Goal: Check status: Check status

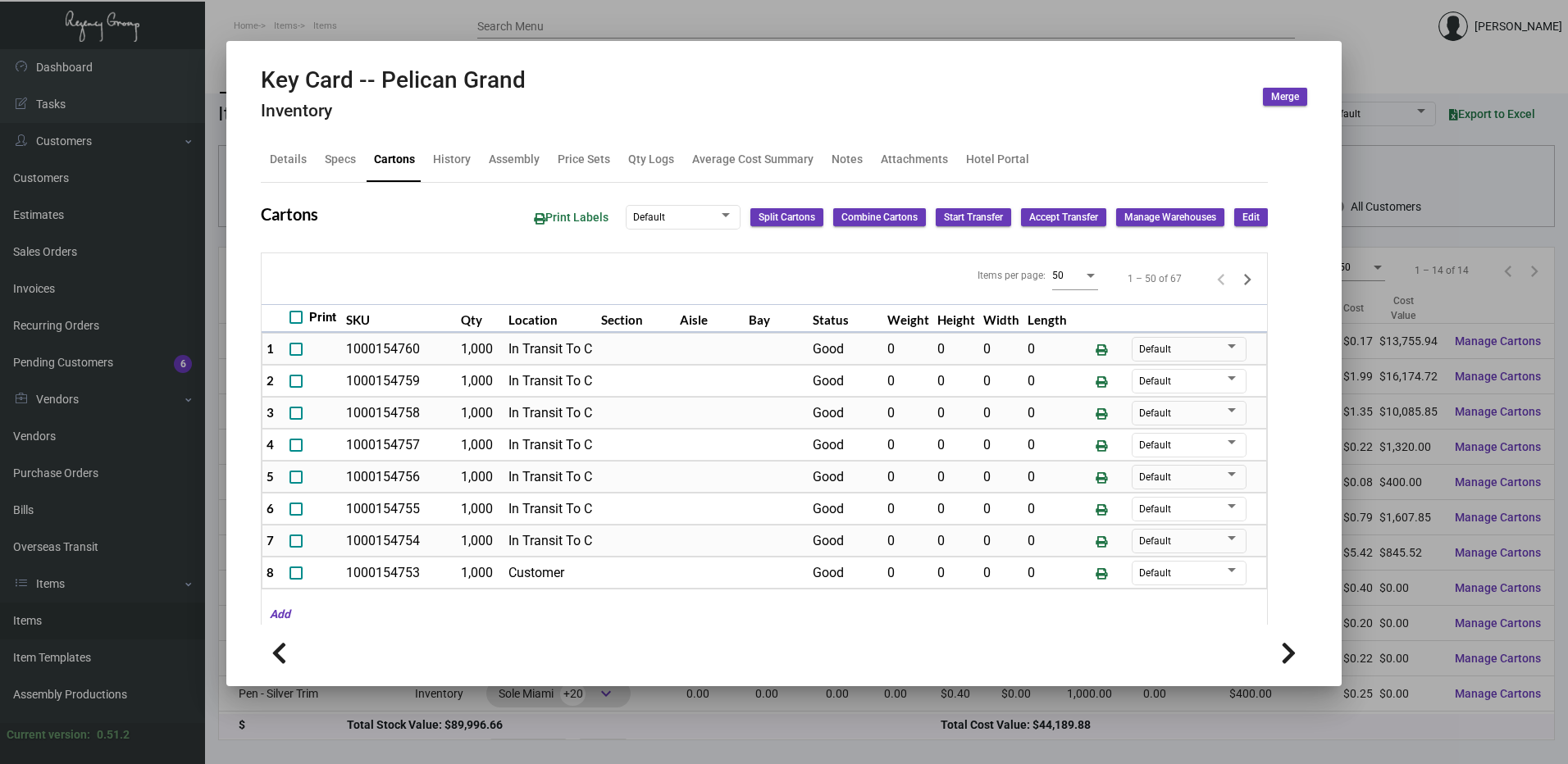
click at [415, 28] on div at bounding box center [784, 382] width 1568 height 764
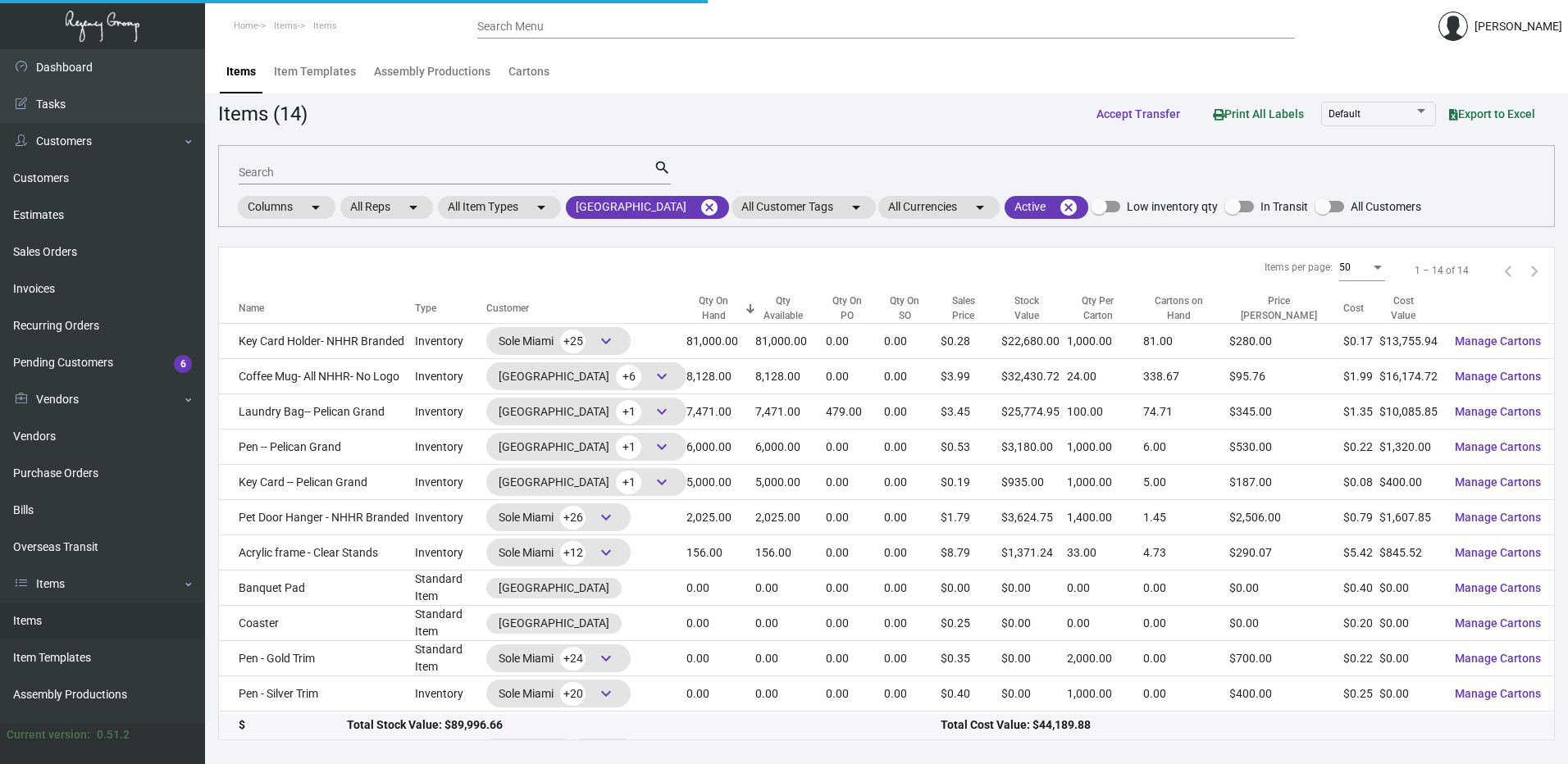
drag, startPoint x: 64, startPoint y: 630, endPoint x: 94, endPoint y: 627, distance: 30.1
click at [64, 630] on link "Items" at bounding box center [102, 622] width 205 height 37
click at [719, 204] on mat-icon "cancel" at bounding box center [709, 208] width 19 height 19
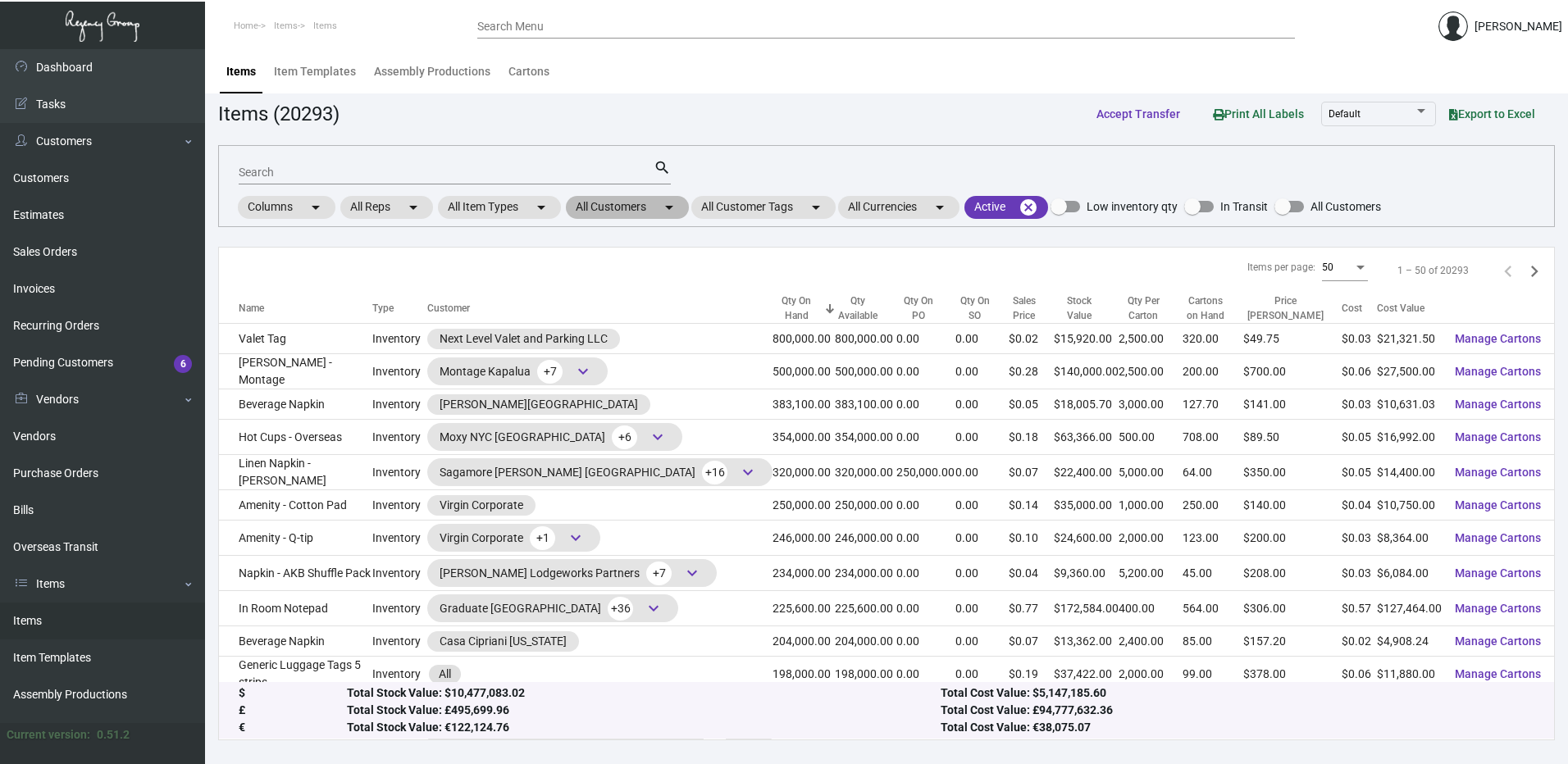
click at [652, 210] on mat-chip "All Customers arrow_drop_down" at bounding box center [627, 208] width 123 height 23
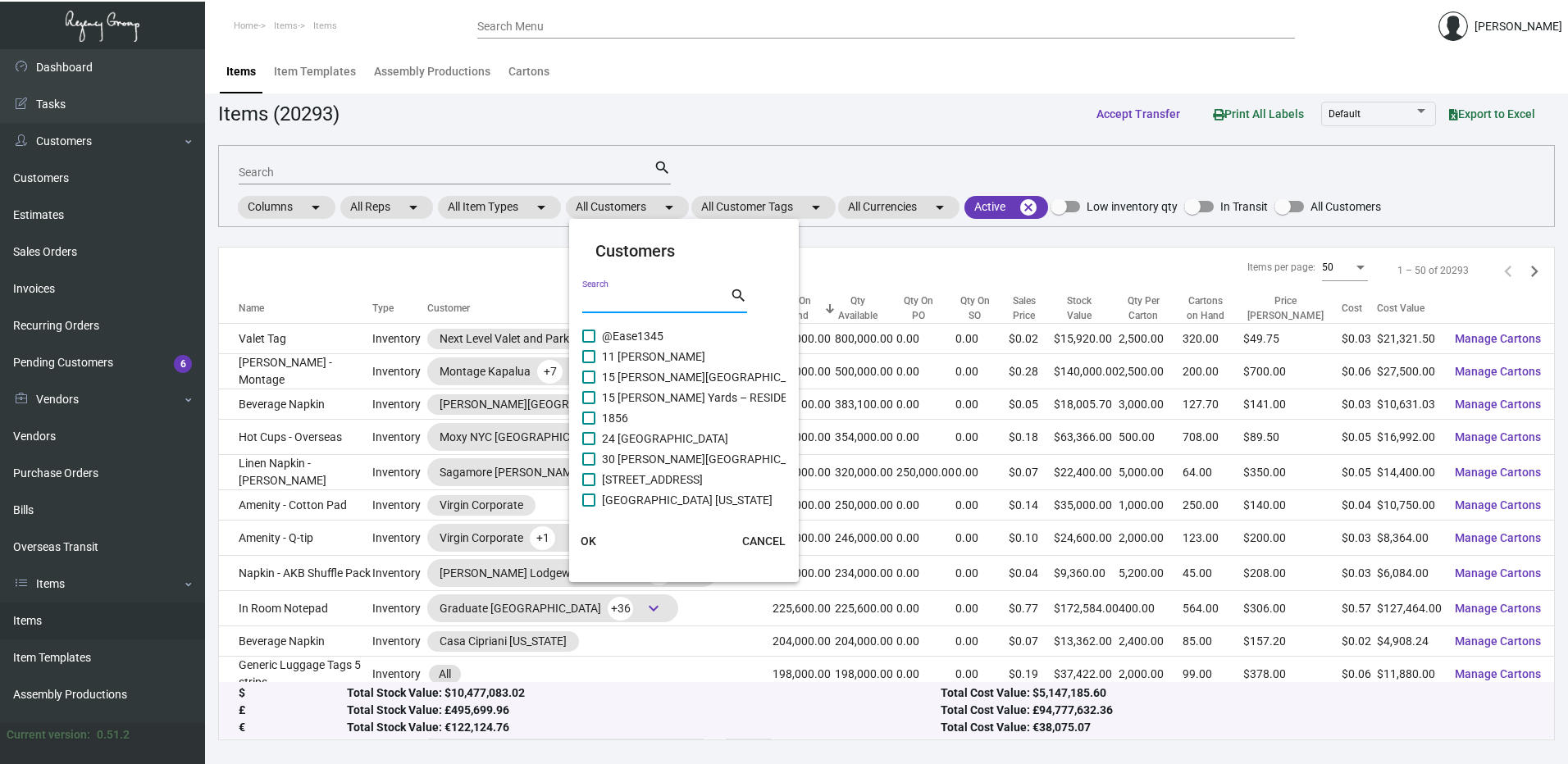
click at [627, 299] on input "Search" at bounding box center [655, 300] width 147 height 13
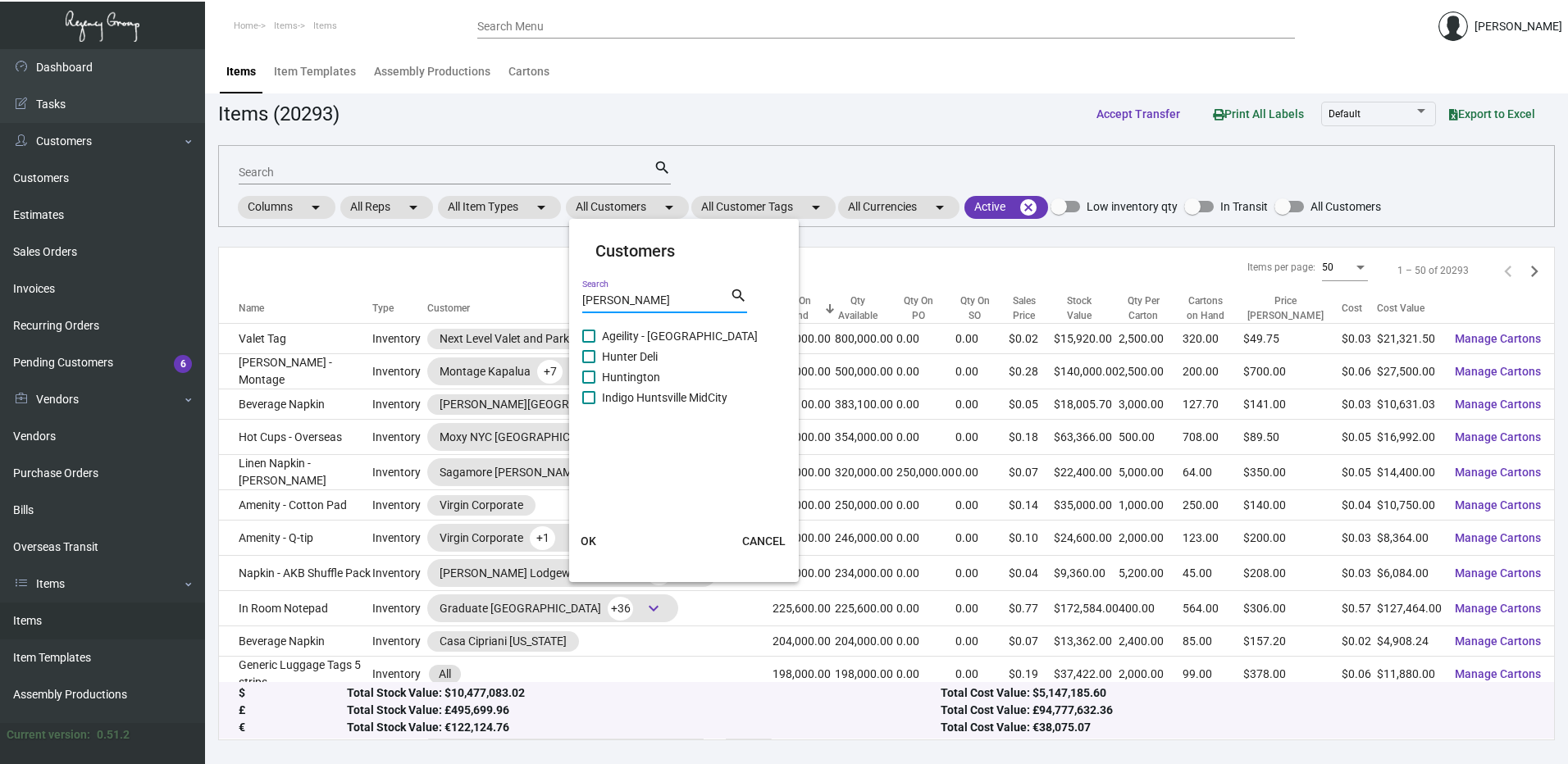
type input "[PERSON_NAME]"
click at [587, 378] on span at bounding box center [588, 377] width 13 height 13
click at [588, 384] on input "Huntington" at bounding box center [588, 384] width 1 height 1
checkbox input "true"
click at [584, 542] on span "OK" at bounding box center [588, 541] width 16 height 13
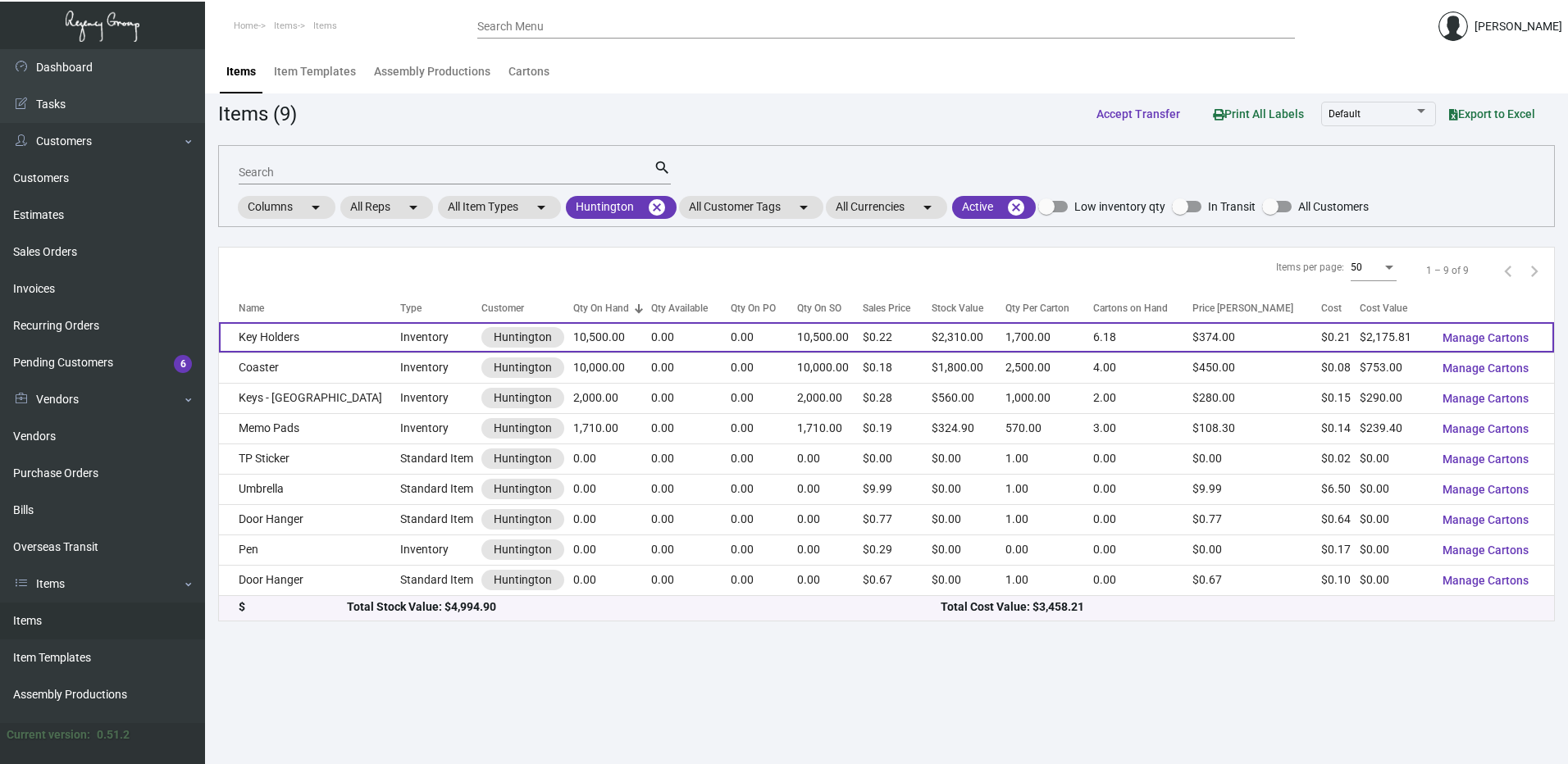
click at [290, 338] on td "Key Holders" at bounding box center [309, 337] width 181 height 30
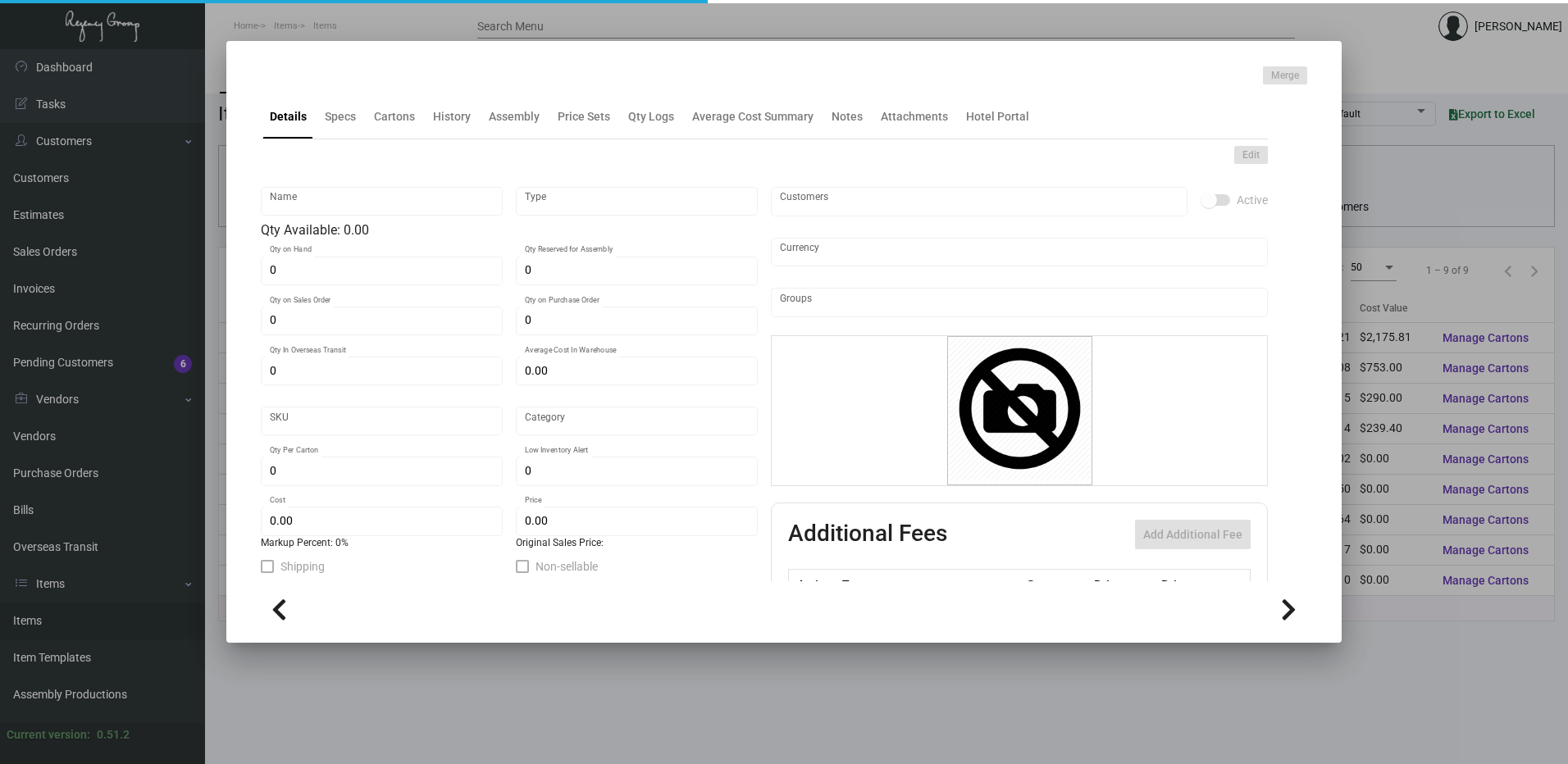
type input "Key Holders"
type input "Inventory"
type input "10,500"
type input "$ 0.00"
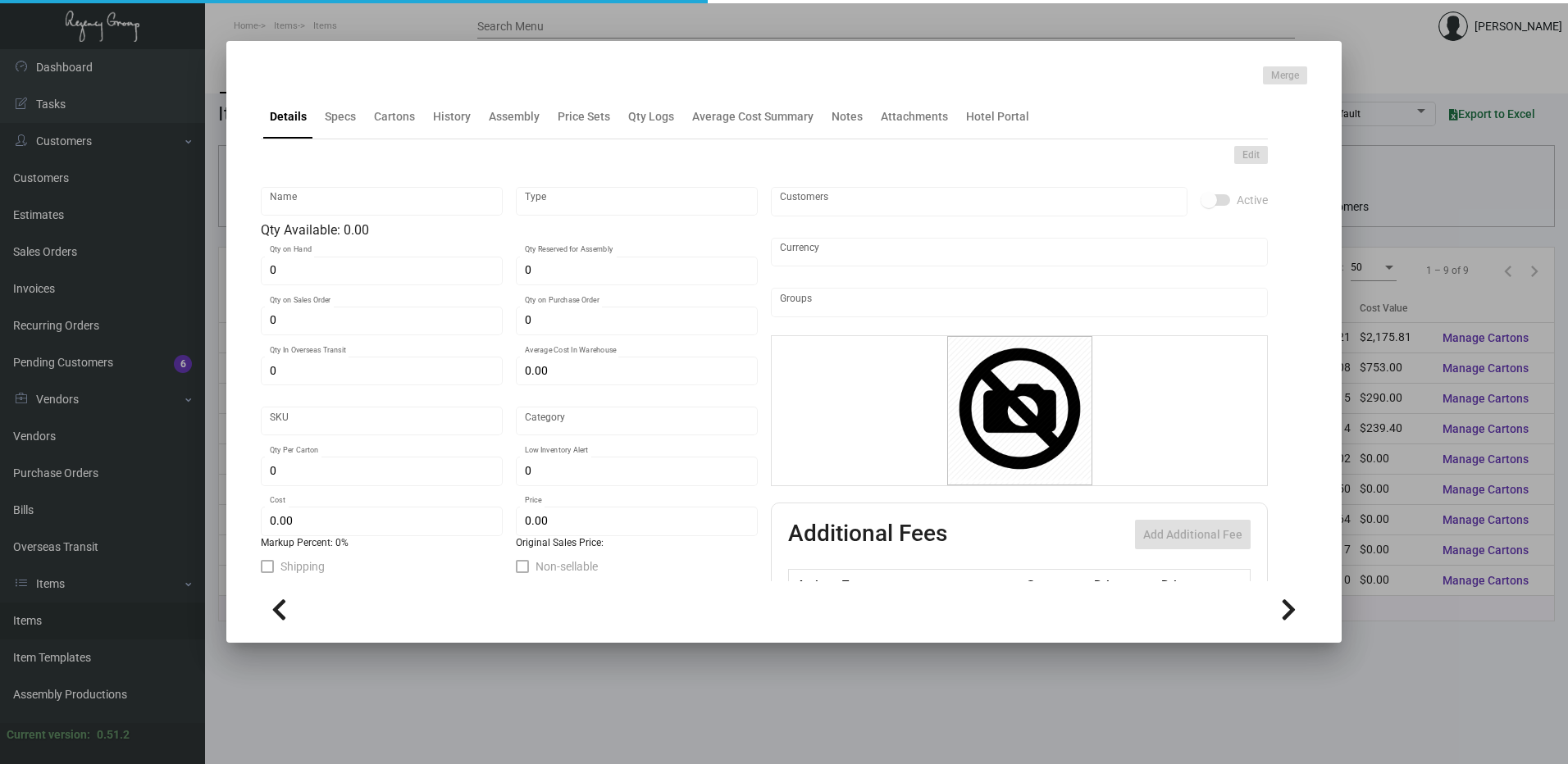
type input "Standard"
type input "1,700"
type input "$ 0.20722"
type input "$ 0.22"
type textarea "110 Classic Crest Cover Avon Brilliant White,Flat Diecut Size : 4 x 6.5, Die Cu…"
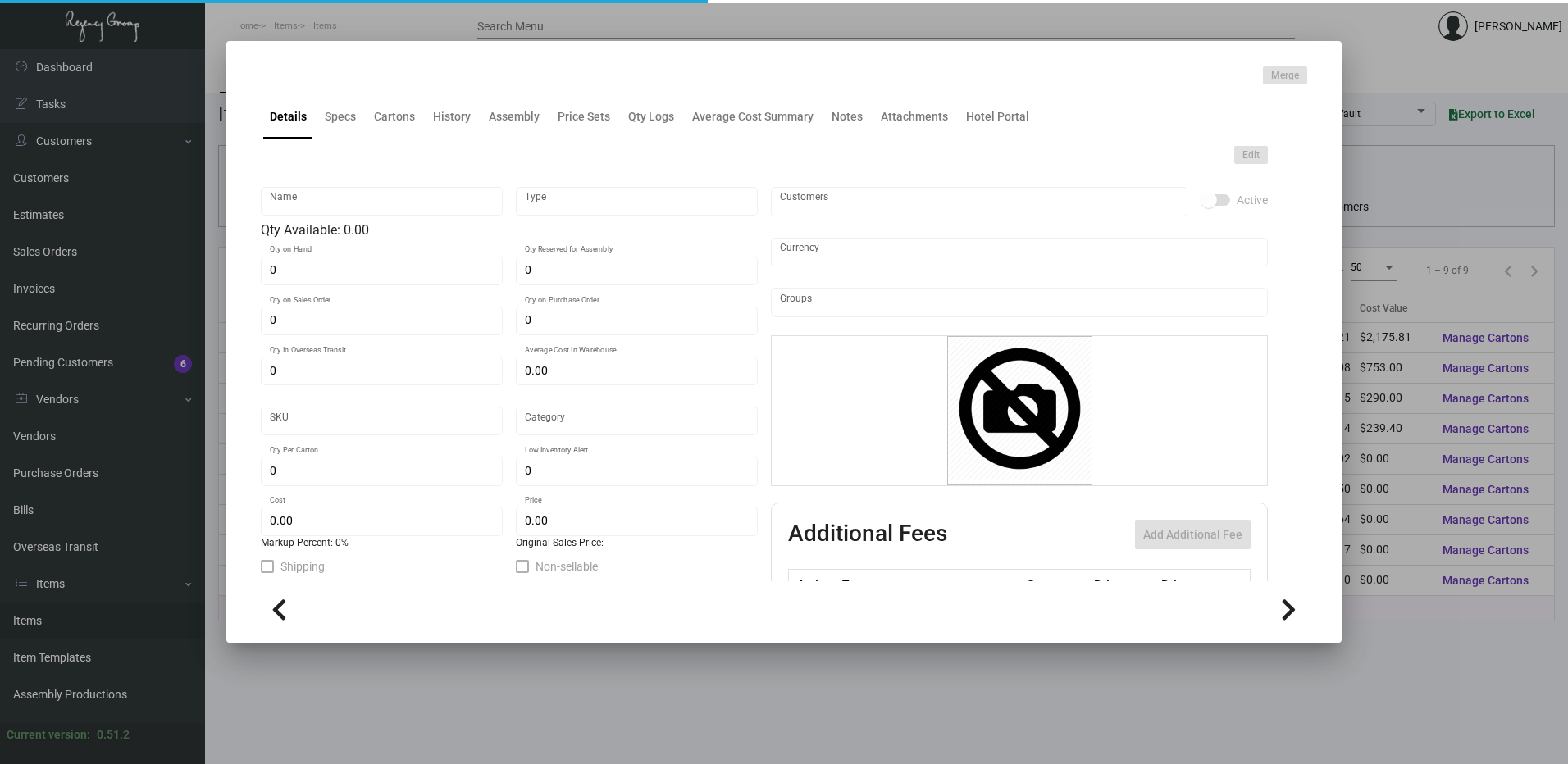
type textarea "110 Classic Crest Cover Avon Brilliant White,Flat Diecut Size : 4 x 6.5, Die Cu…"
checkbox input "true"
type input "United States Dollar $"
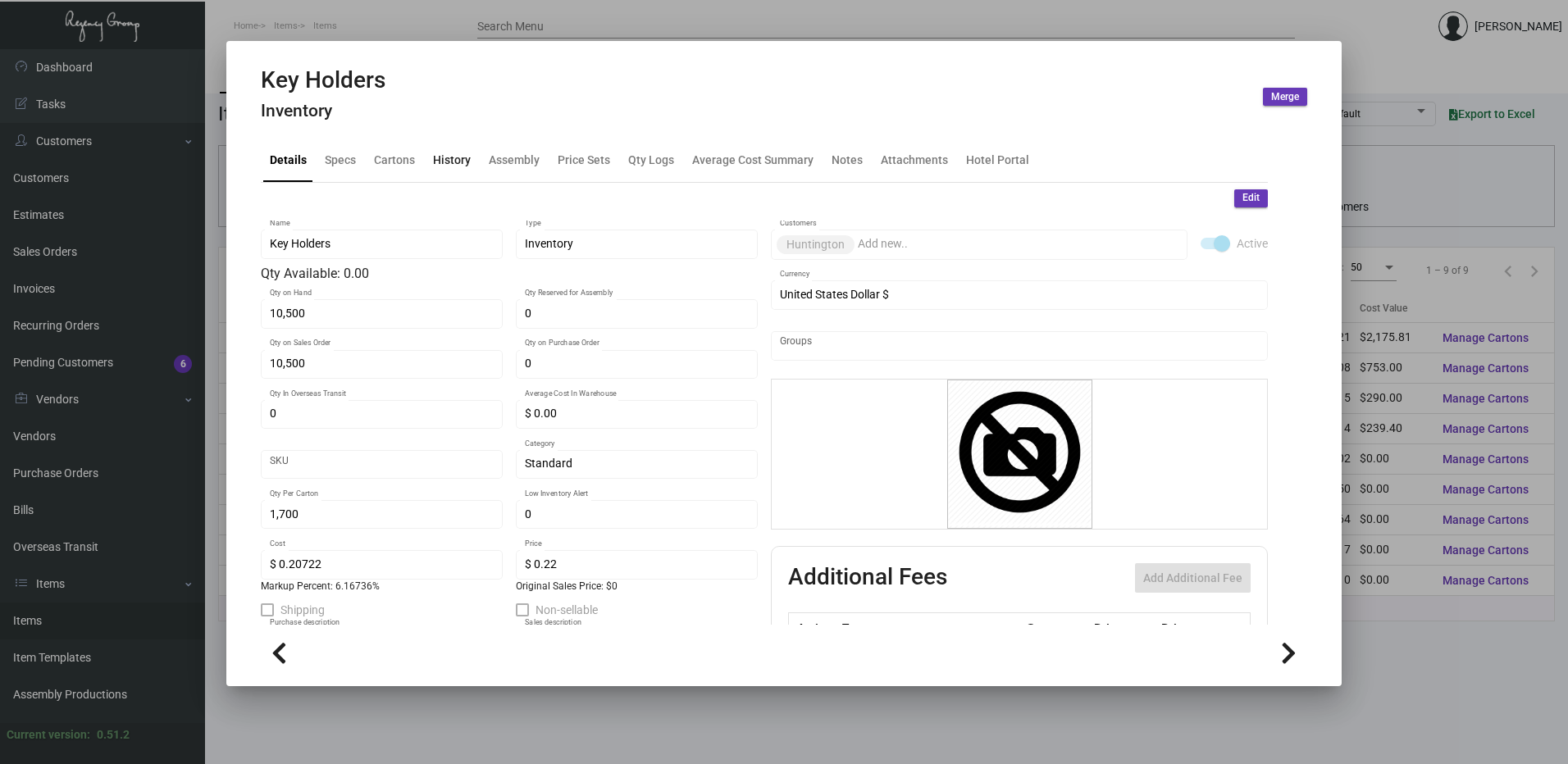
click at [456, 156] on div "History" at bounding box center [451, 160] width 38 height 18
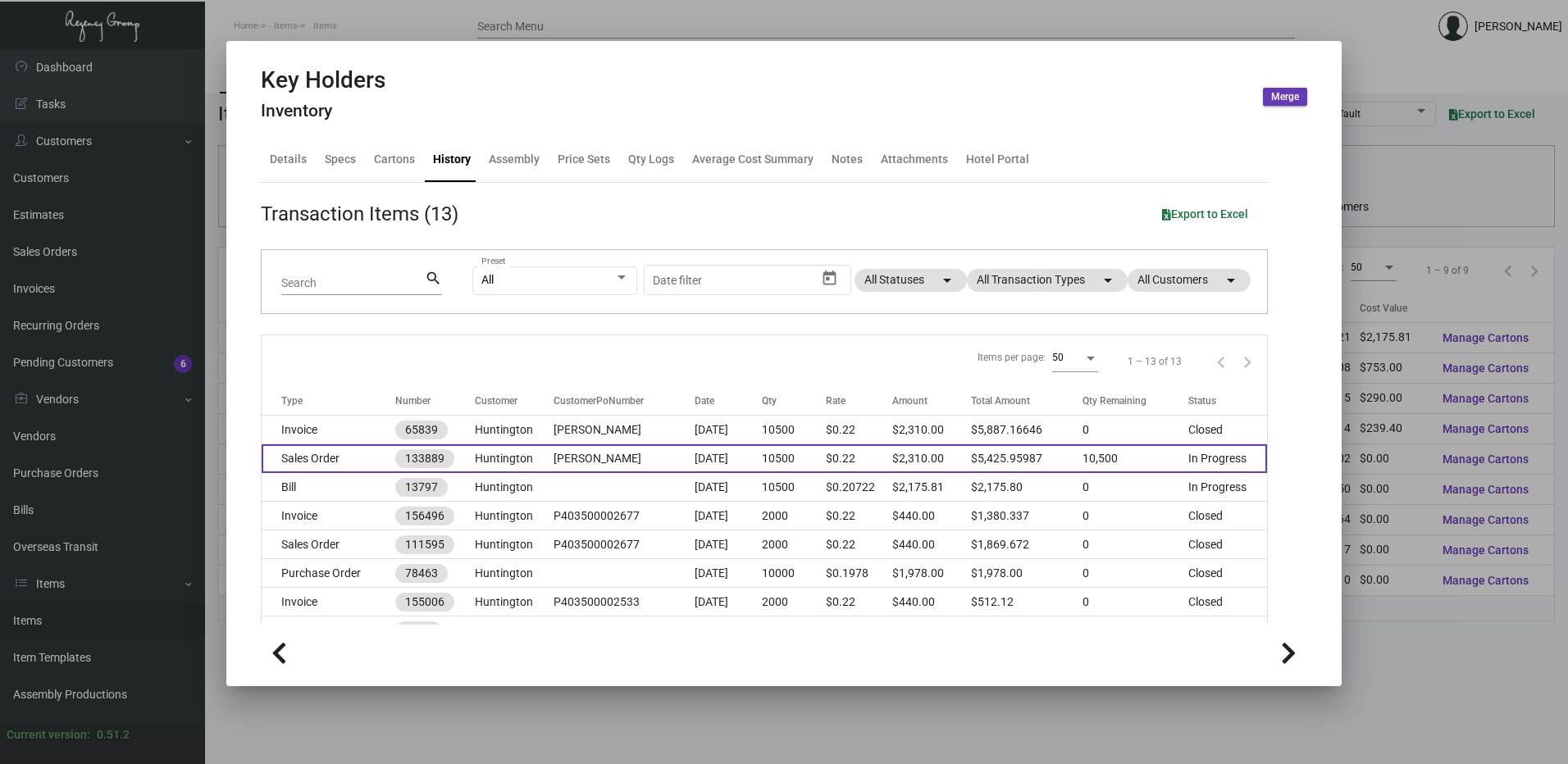
click at [341, 465] on td "Sales Order" at bounding box center [328, 458] width 133 height 29
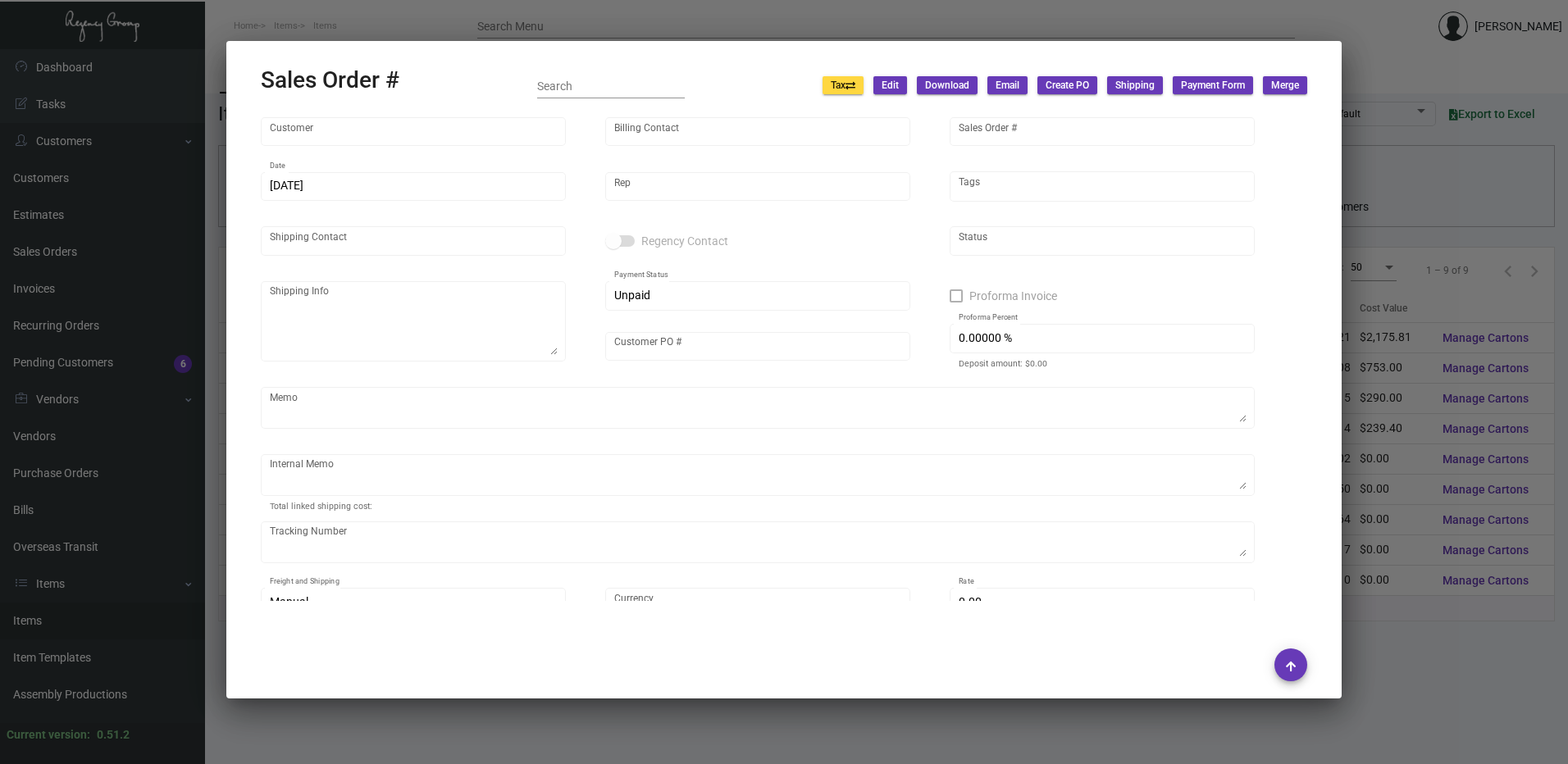
type input "Huntington"
type input "[PERSON_NAME]"
type input "133889"
type input "[DATE]"
type input "[PERSON_NAME]"
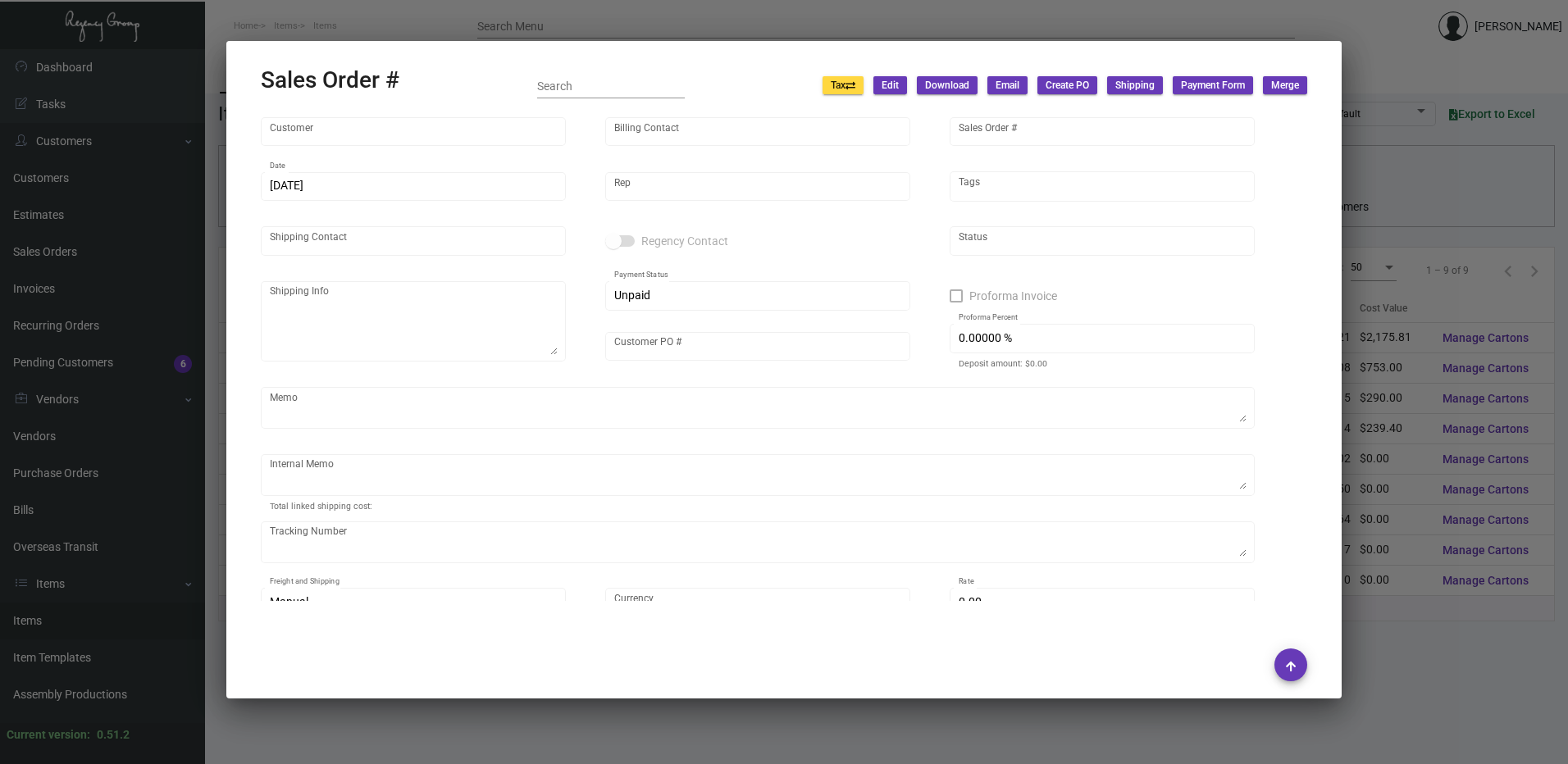
type input "[PERSON_NAME]"
type textarea "[PERSON_NAME] [STREET_ADDRESS][US_STATE]"
type input "[PERSON_NAME]"
type input "United States Dollar $"
type input "$ 0.00"
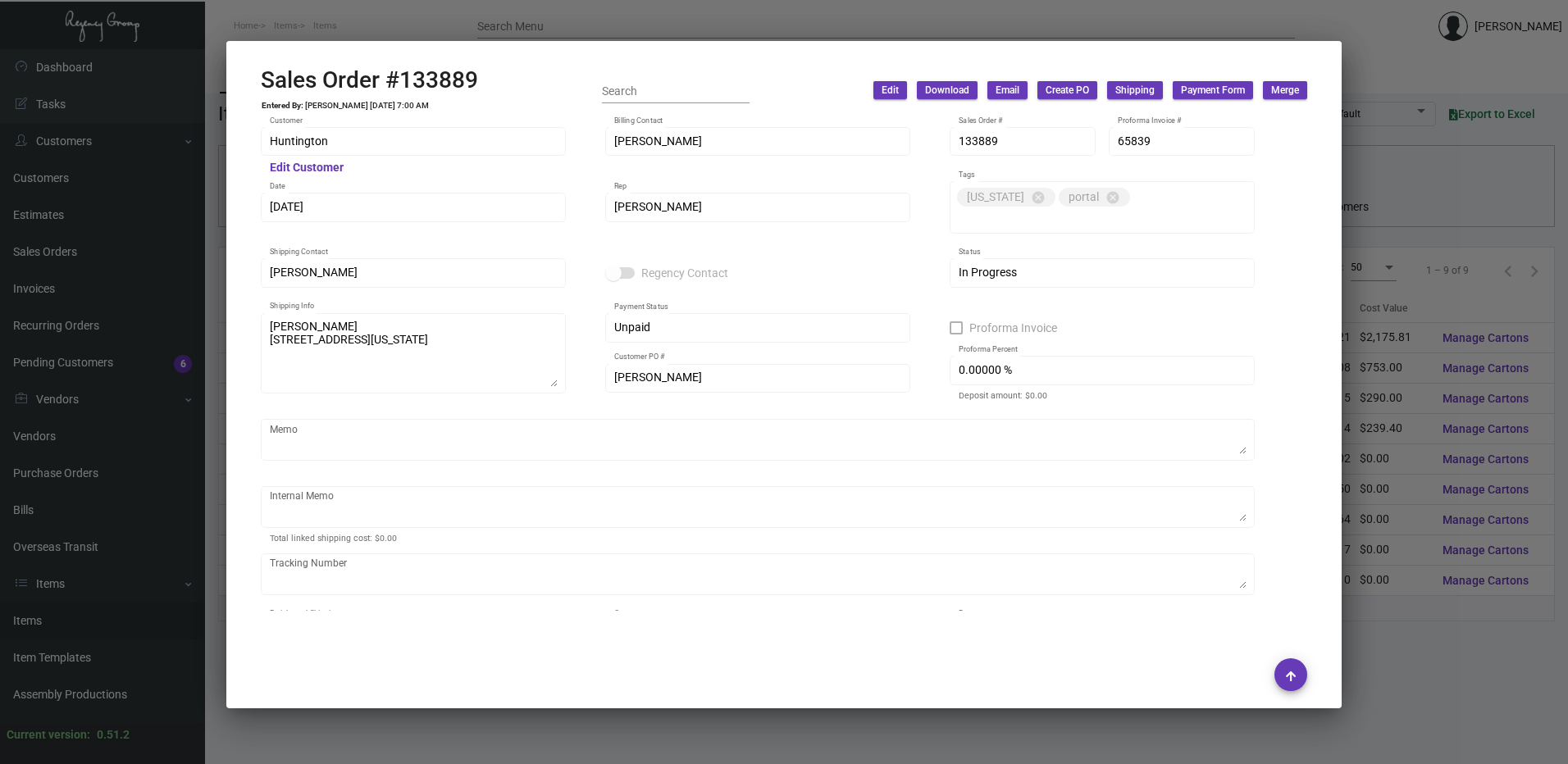
click at [546, 19] on div at bounding box center [784, 382] width 1568 height 764
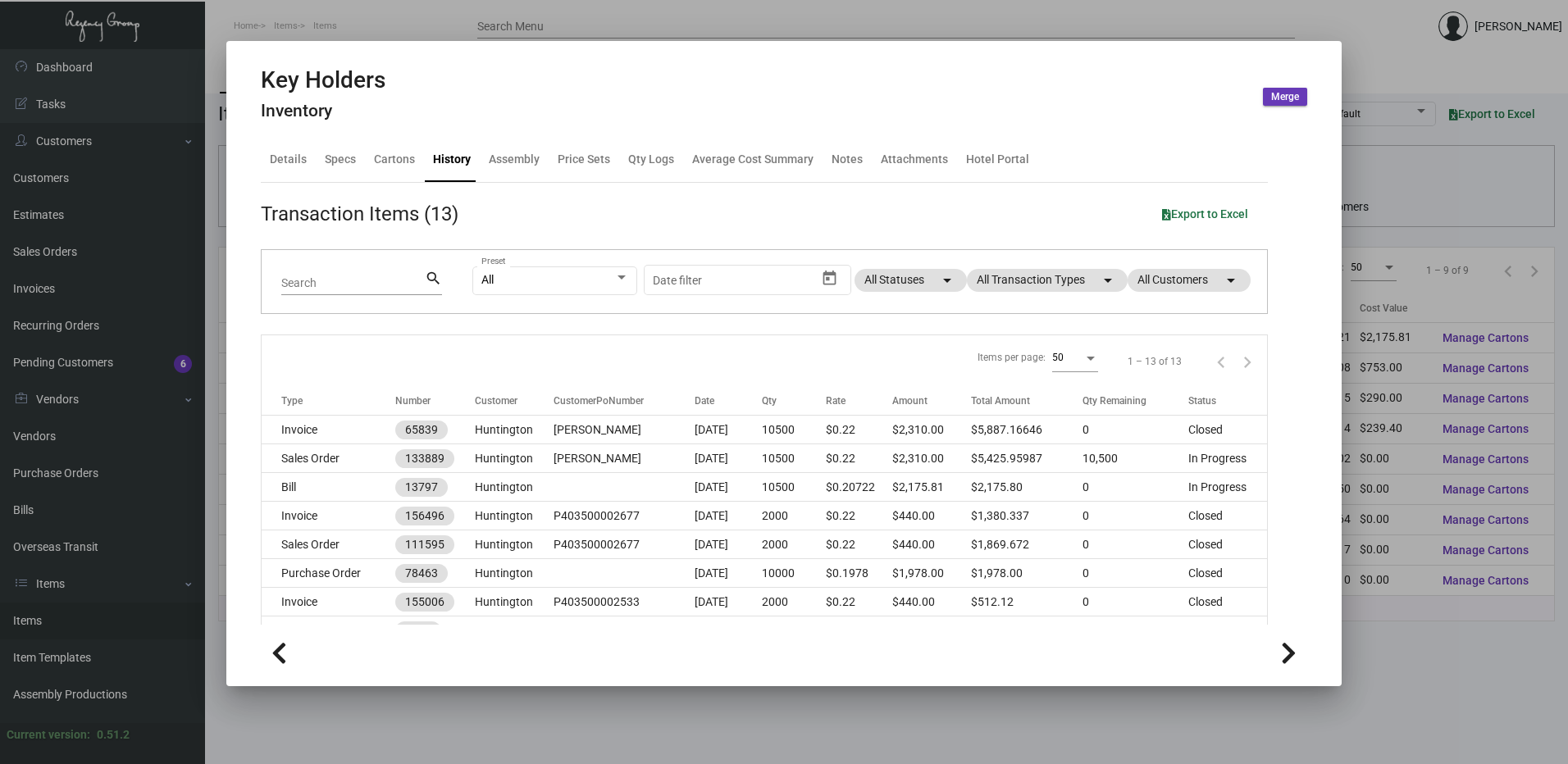
click at [408, 33] on div at bounding box center [784, 382] width 1568 height 764
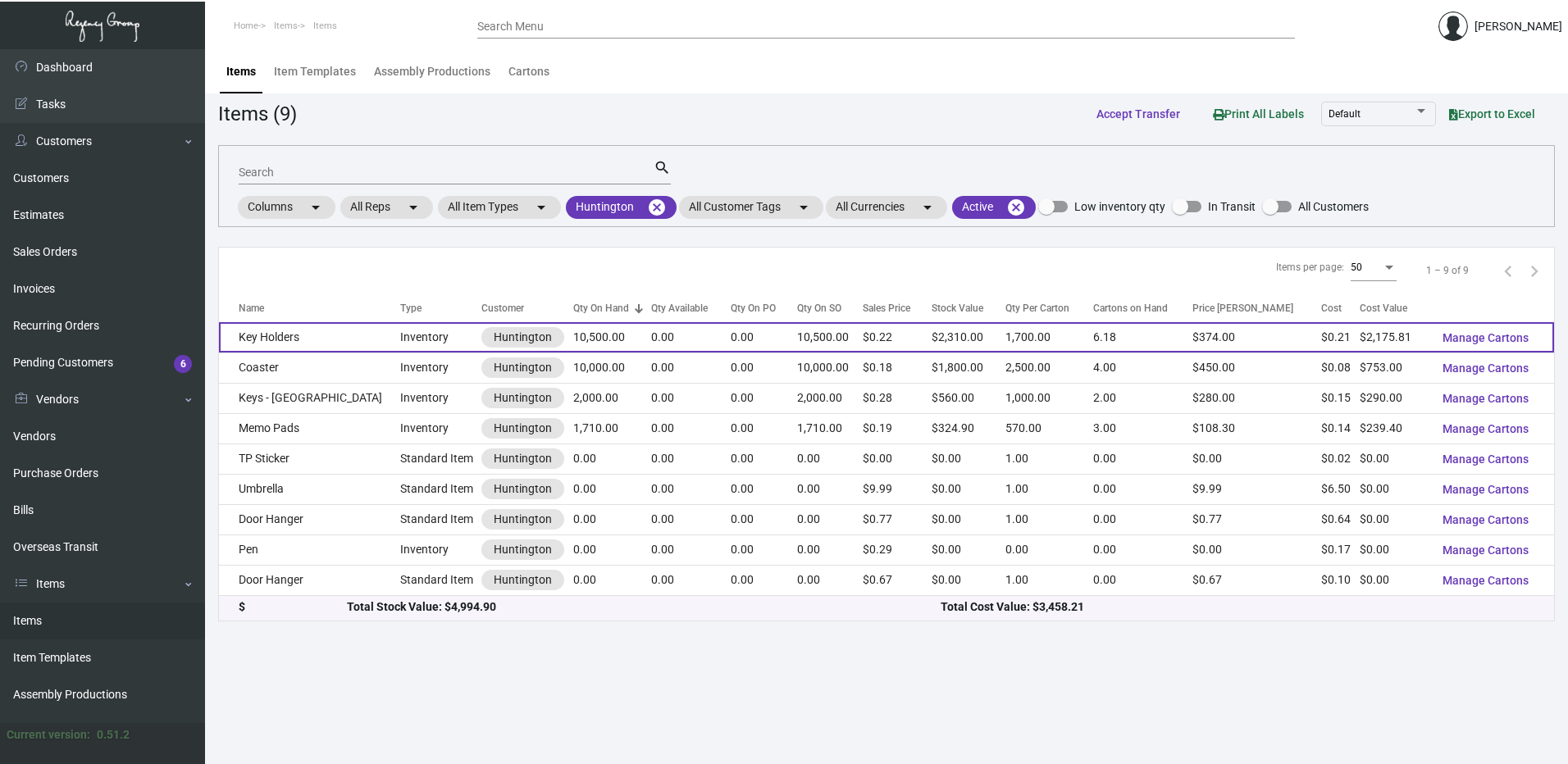
click at [339, 339] on td "Key Holders" at bounding box center [309, 337] width 181 height 30
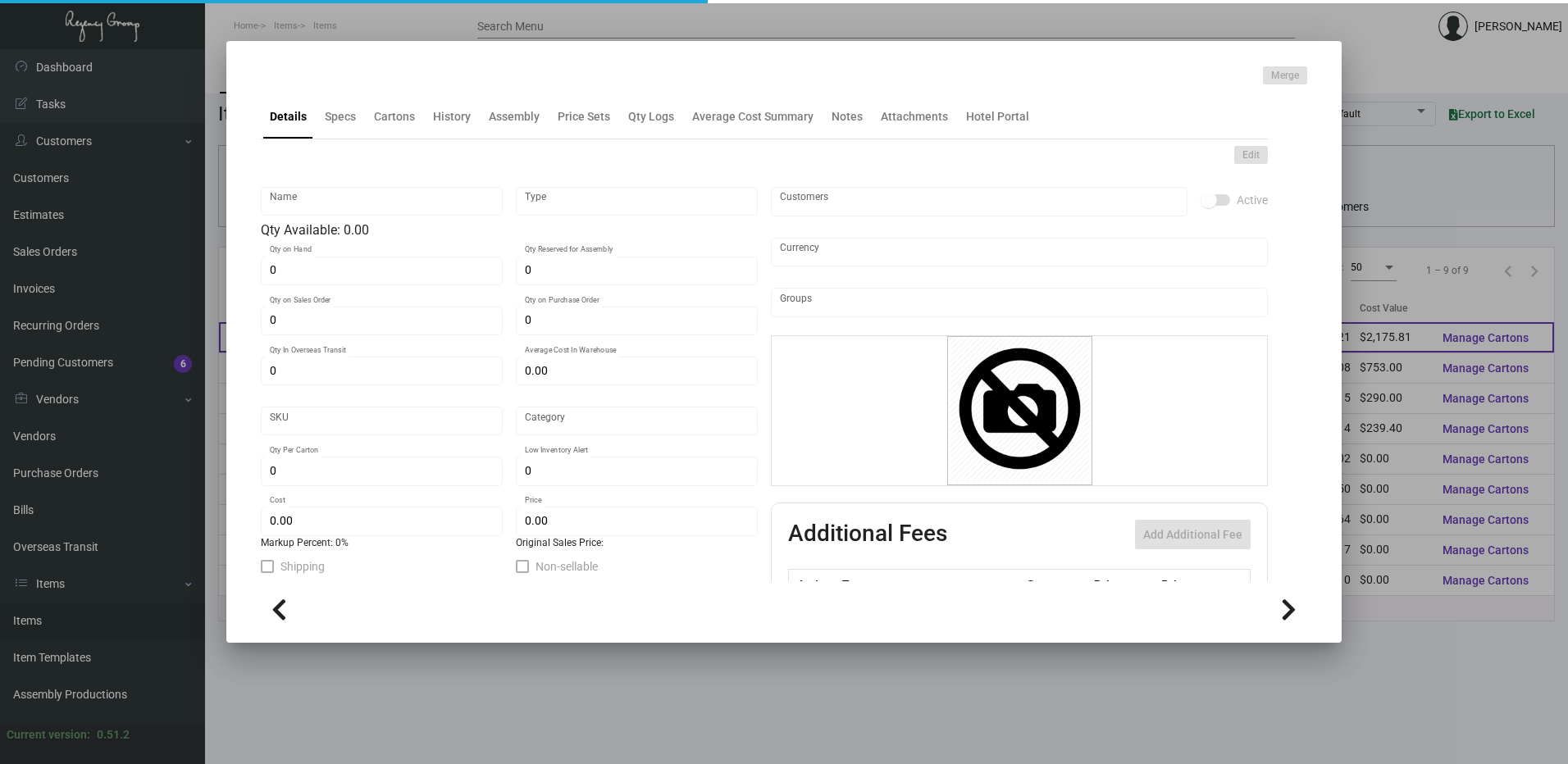
type input "Key Holders"
type input "Inventory"
type input "10,500"
type input "$ 0.00"
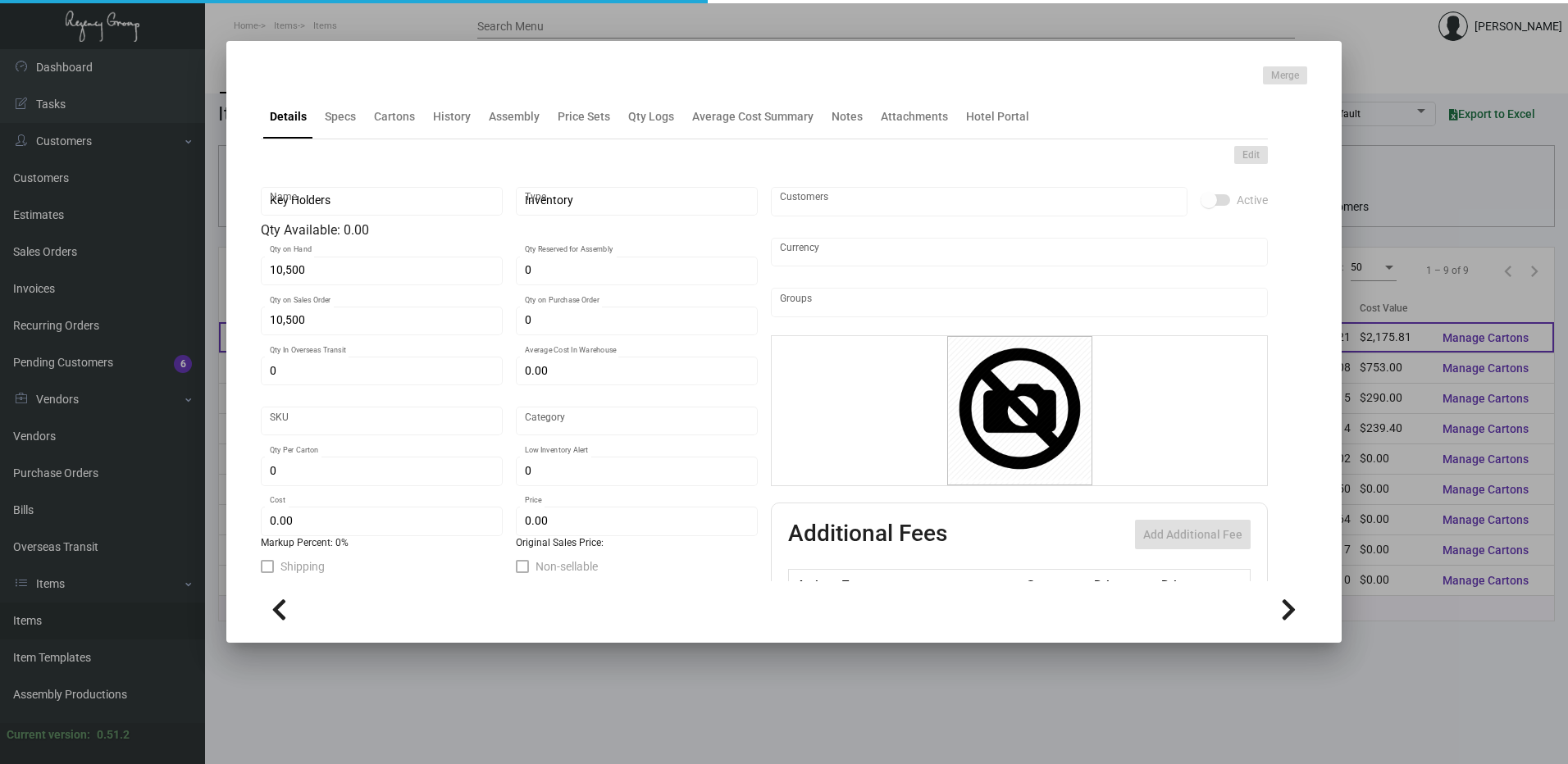
type input "Standard"
type input "1,700"
type input "$ 0.20722"
type input "$ 0.22"
type textarea "110 Classic Crest Cover Avon Brilliant White,Flat Diecut Size : 4 x 6.5, Die Cu…"
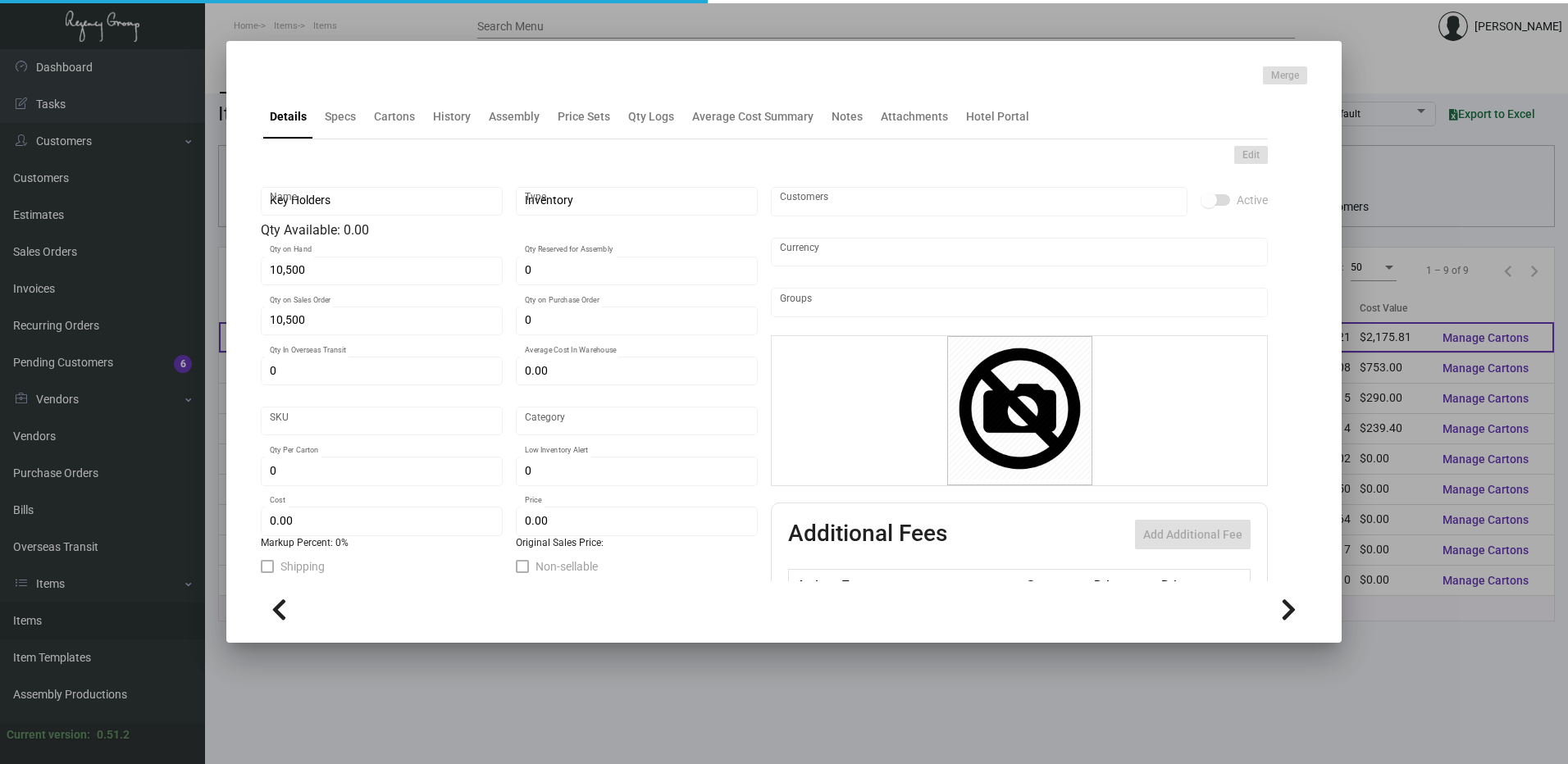
type textarea "110 Classic Crest Cover Avon Brilliant White,Flat Diecut Size : 4 x 6.5, Die Cu…"
checkbox input "true"
type input "United States Dollar $"
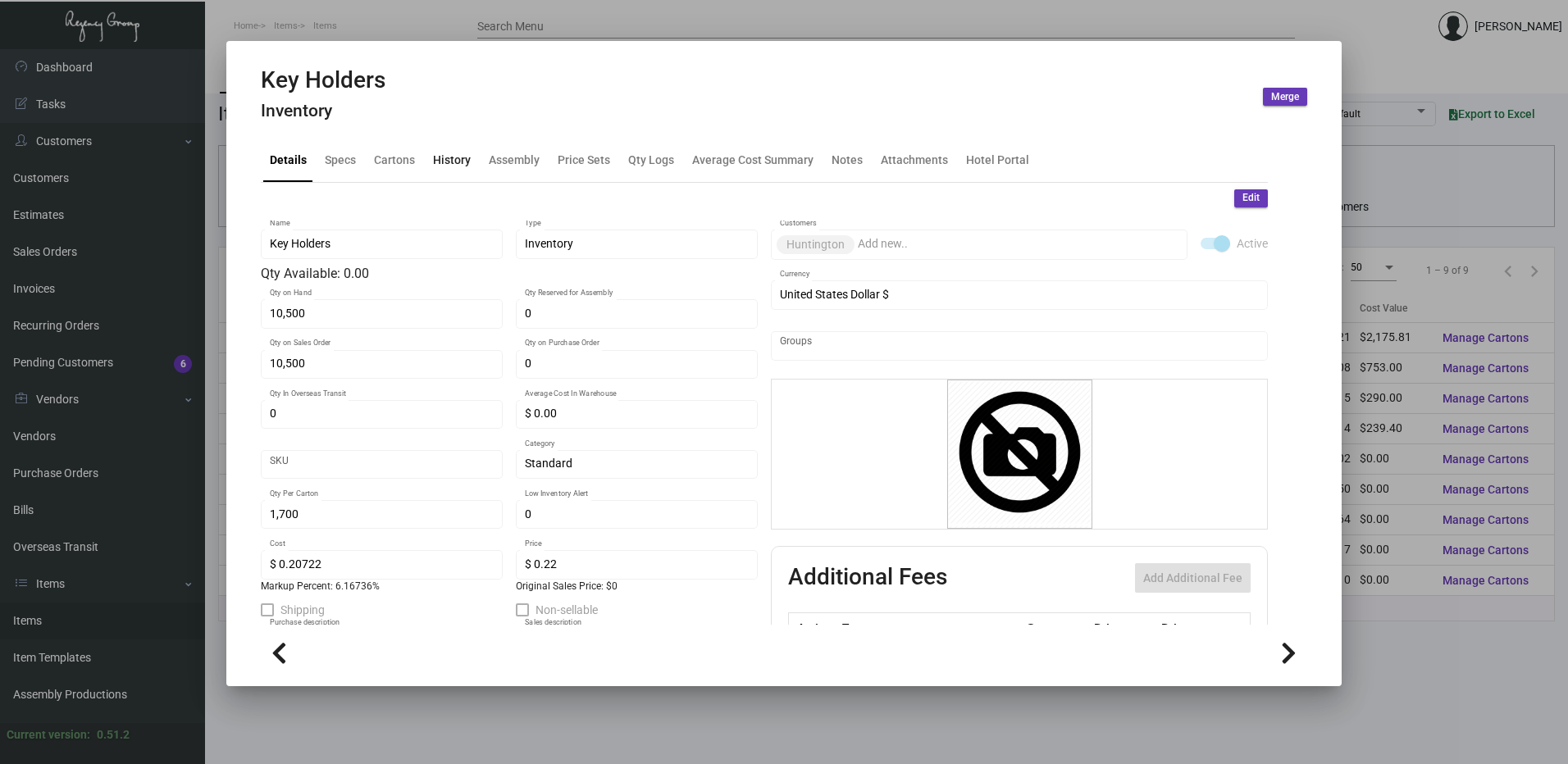
click at [456, 152] on div "History" at bounding box center [451, 160] width 38 height 18
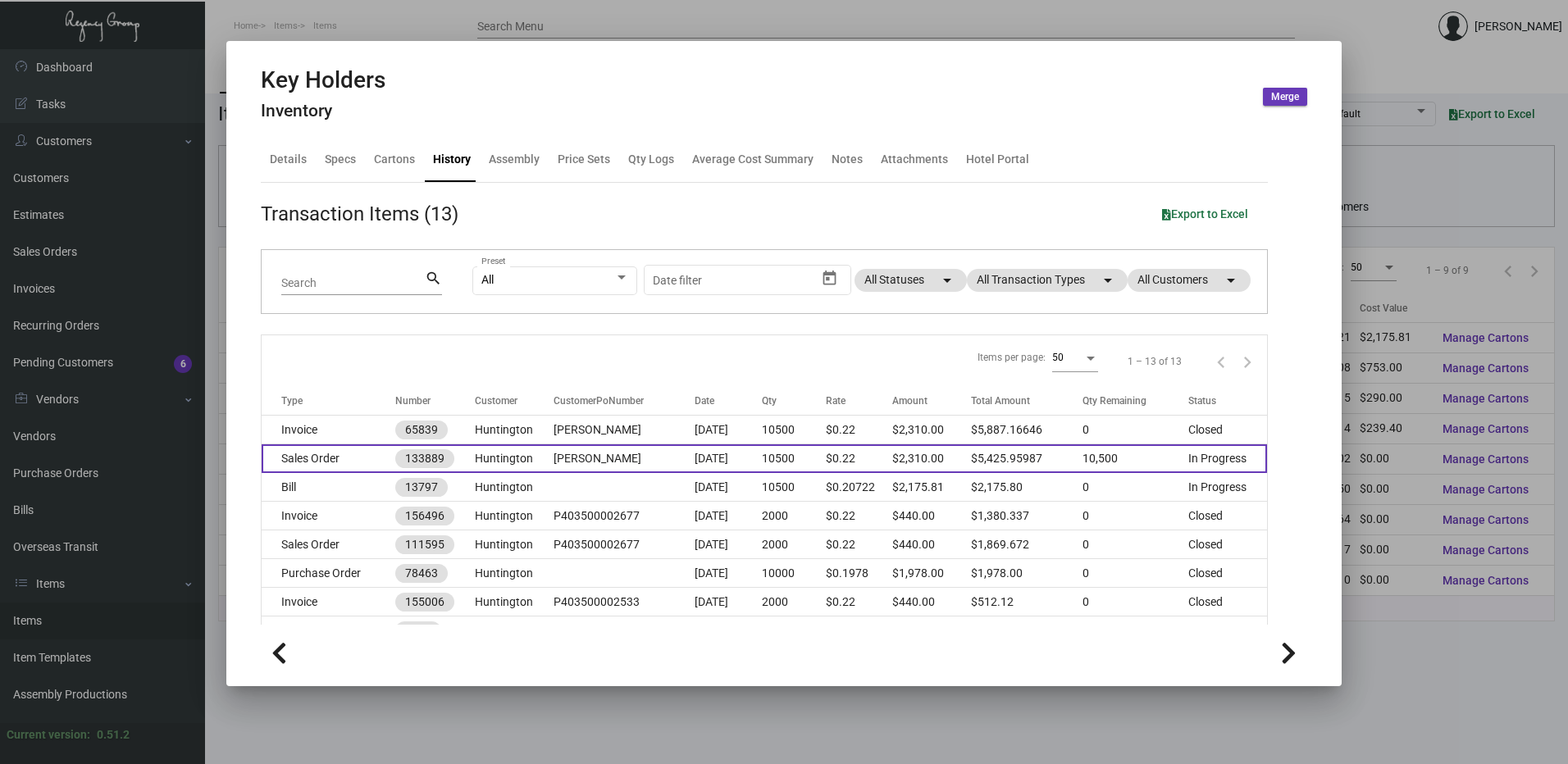
click at [340, 458] on td "Sales Order" at bounding box center [328, 458] width 133 height 29
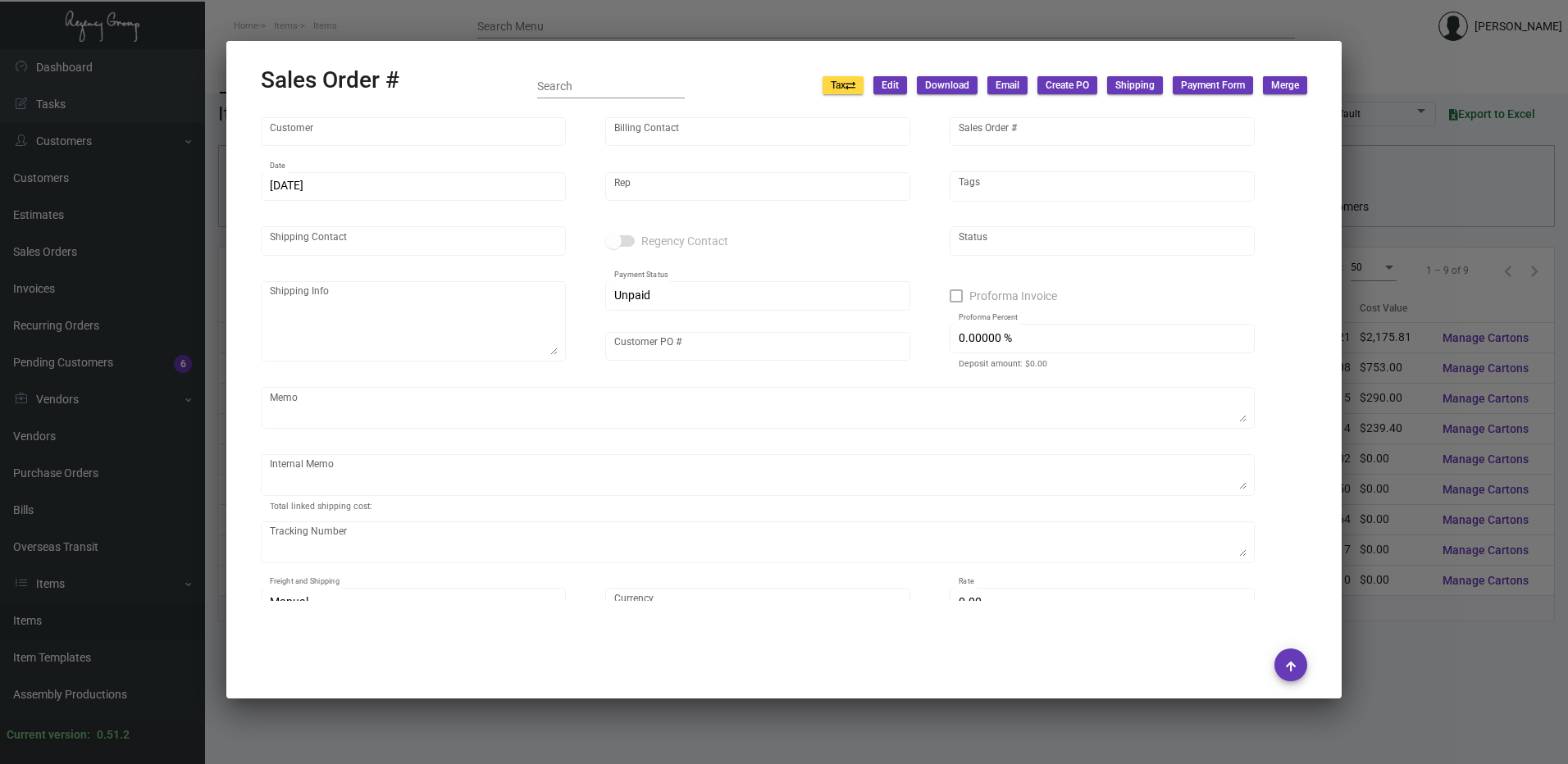
type input "Huntington"
type input "[PERSON_NAME]"
type input "133889"
type input "[DATE]"
type input "[PERSON_NAME]"
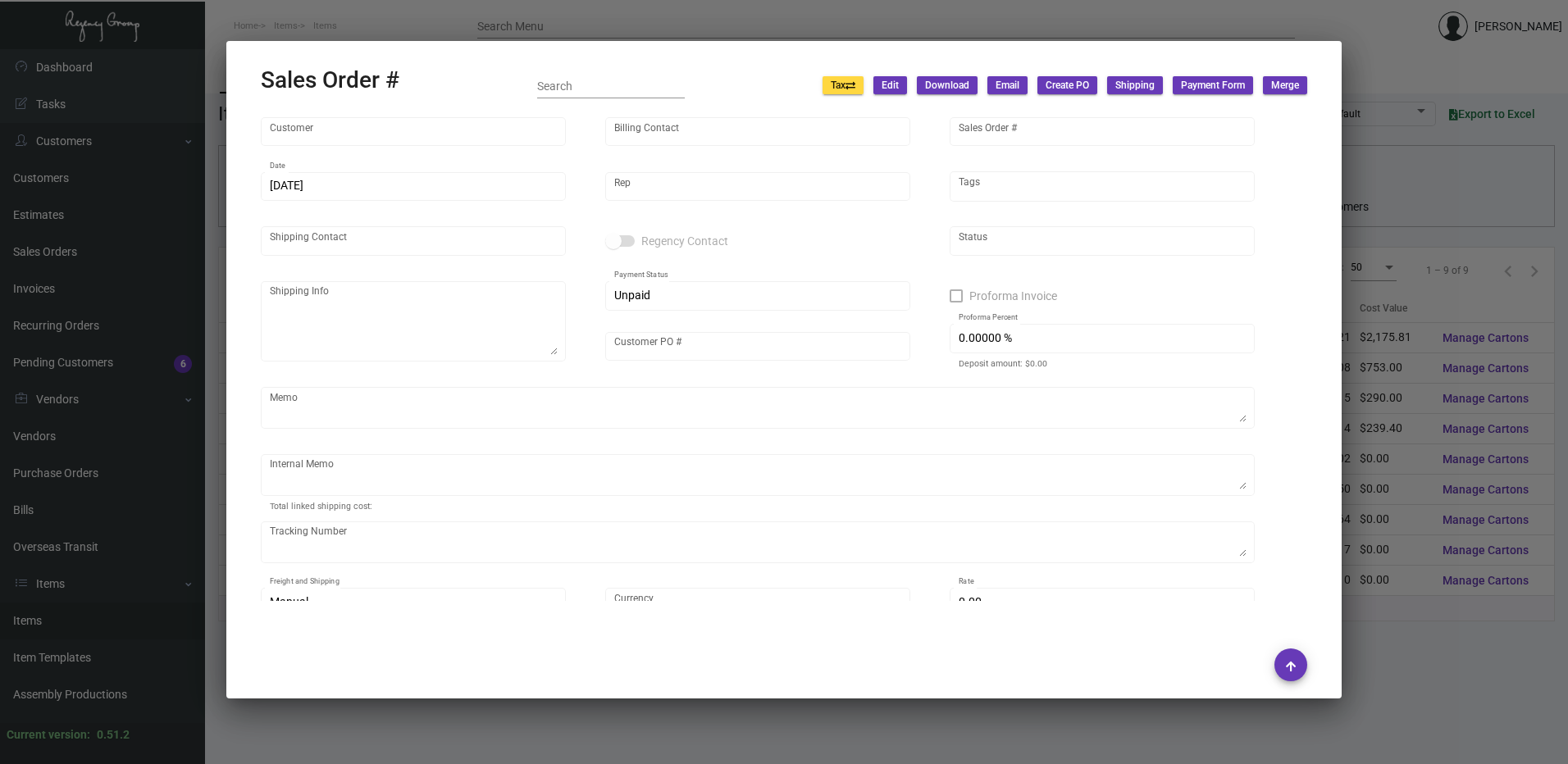
type input "[PERSON_NAME]"
type textarea "[PERSON_NAME] [STREET_ADDRESS][US_STATE]"
type input "[PERSON_NAME]"
type input "United States Dollar $"
type input "$ 0.00"
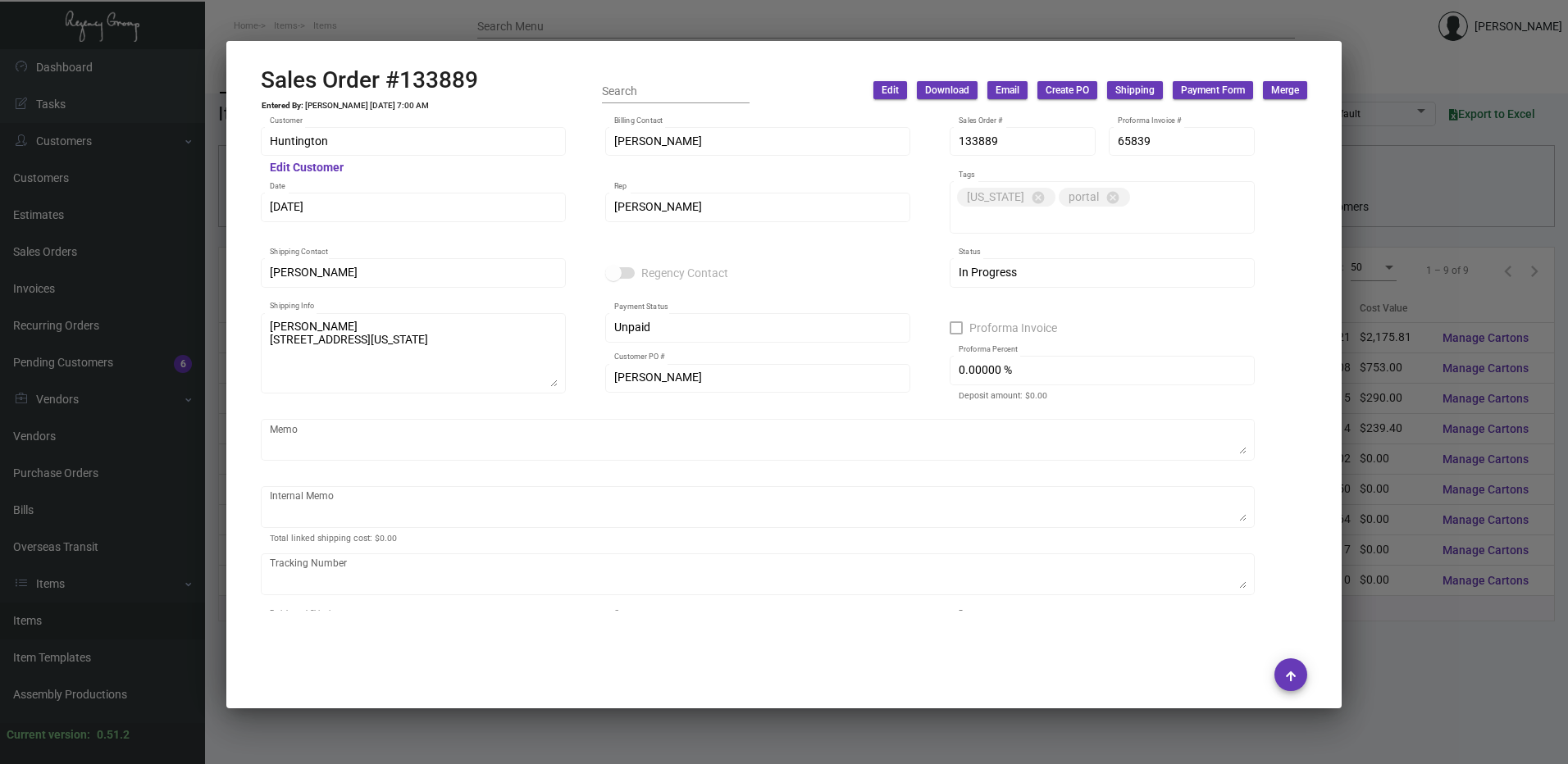
click at [1165, 13] on div at bounding box center [784, 382] width 1568 height 764
